Goal: Navigation & Orientation: Find specific page/section

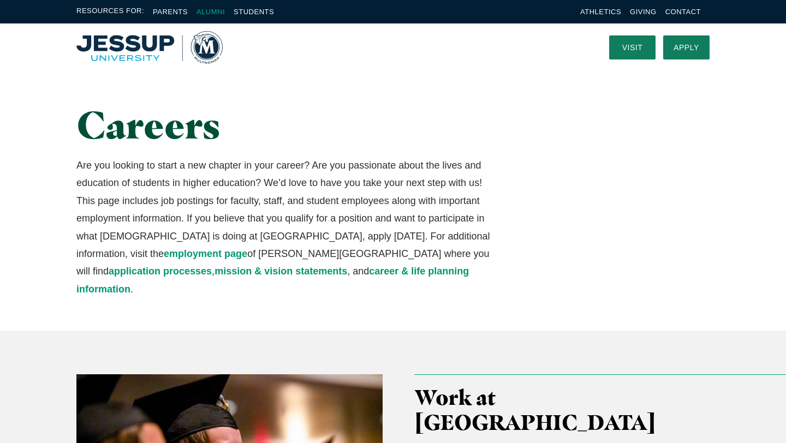
click at [216, 11] on link "Alumni" at bounding box center [211, 12] width 28 height 8
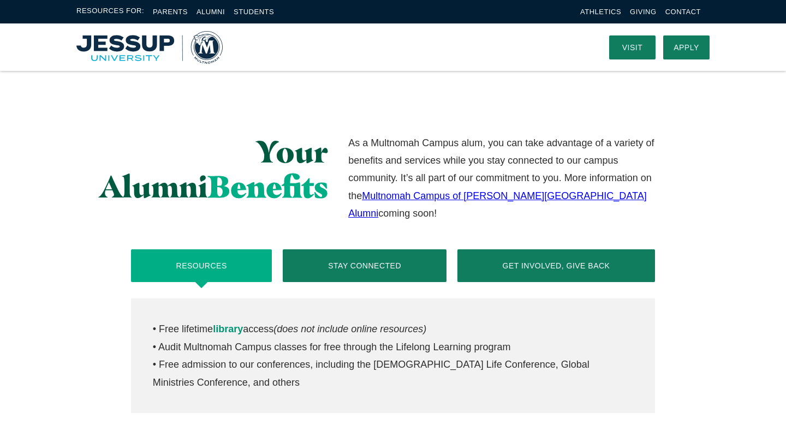
scroll to position [318, 0]
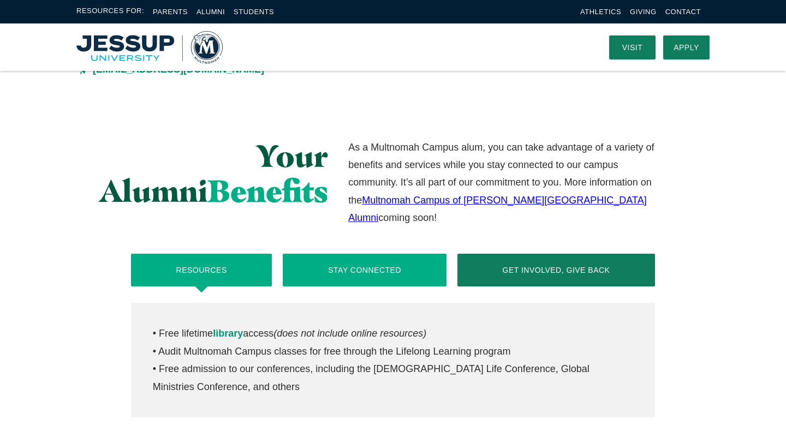
click at [375, 262] on button "Stay Connected" at bounding box center [364, 270] width 163 height 33
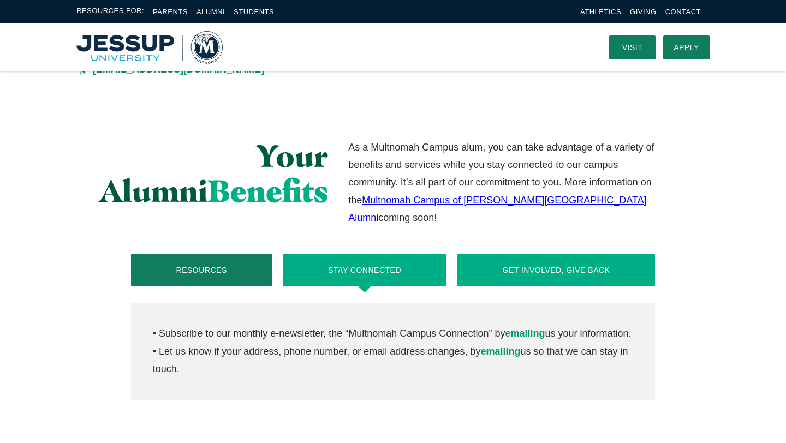
click at [556, 262] on button "Get Involved, Give Back" at bounding box center [557, 270] width 198 height 33
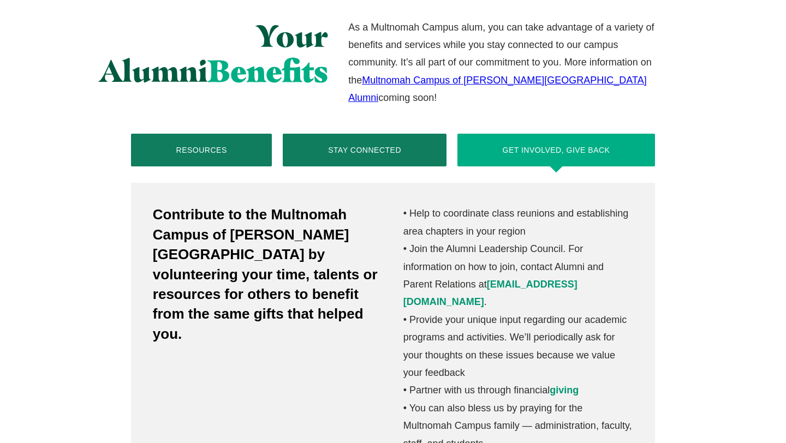
scroll to position [439, 0]
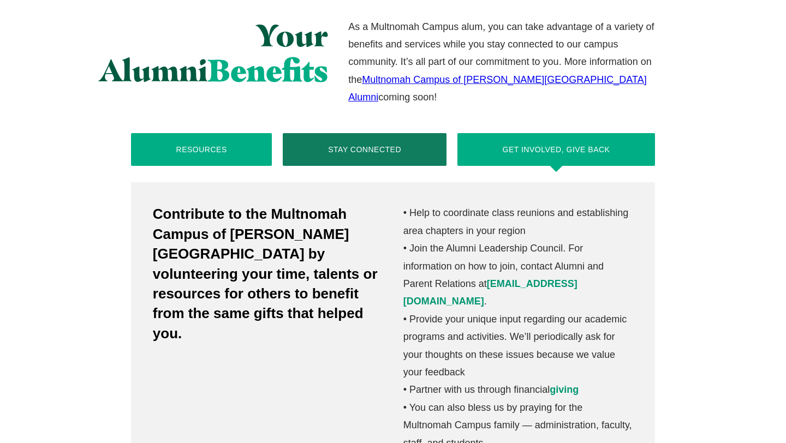
click at [199, 140] on button "Resources" at bounding box center [201, 149] width 141 height 33
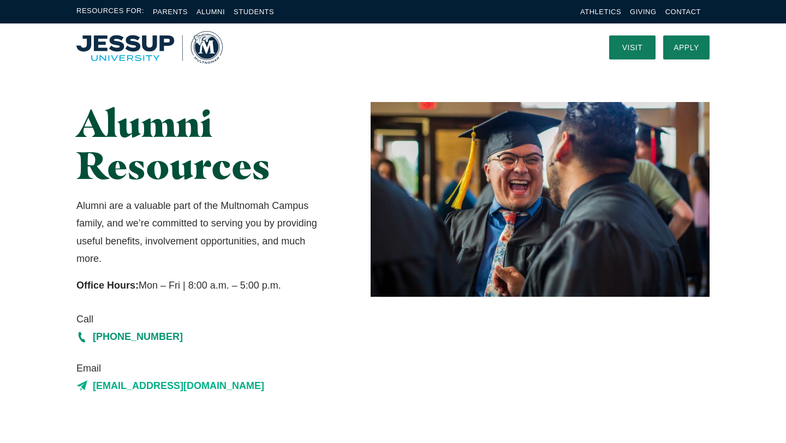
scroll to position [0, 0]
